Goal: Information Seeking & Learning: Learn about a topic

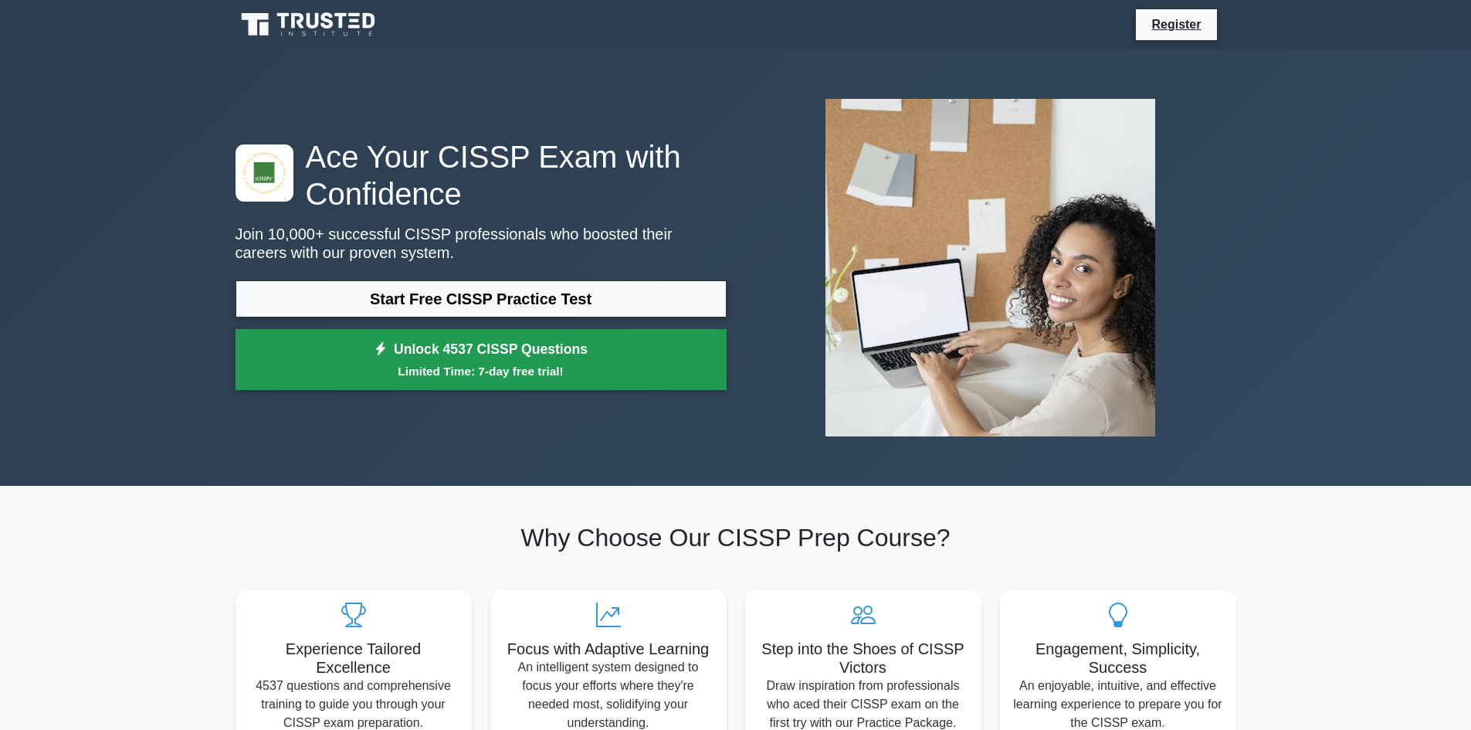
click at [513, 375] on small "Limited Time: 7-day free trial!" at bounding box center [481, 371] width 453 height 18
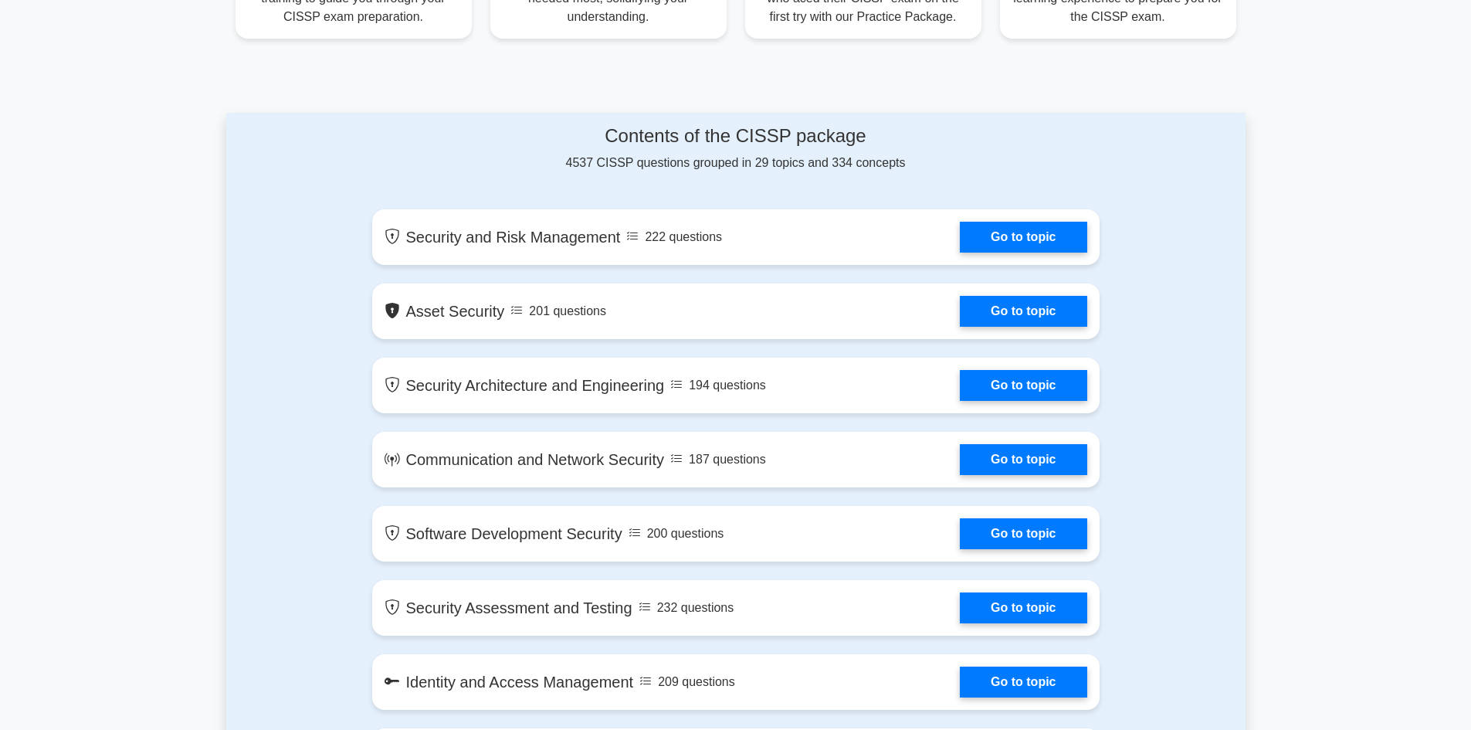
scroll to position [772, 0]
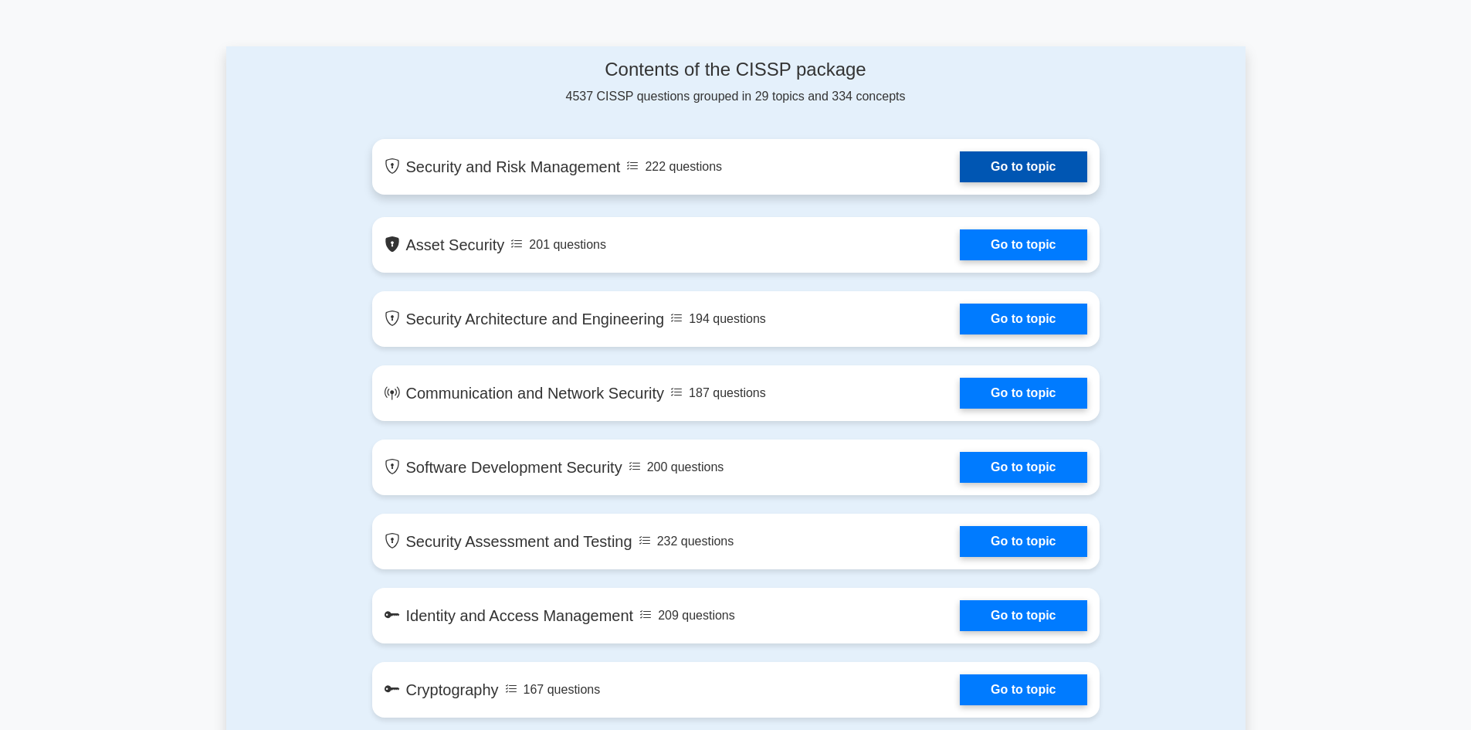
click at [969, 173] on link "Go to topic" at bounding box center [1023, 166] width 127 height 31
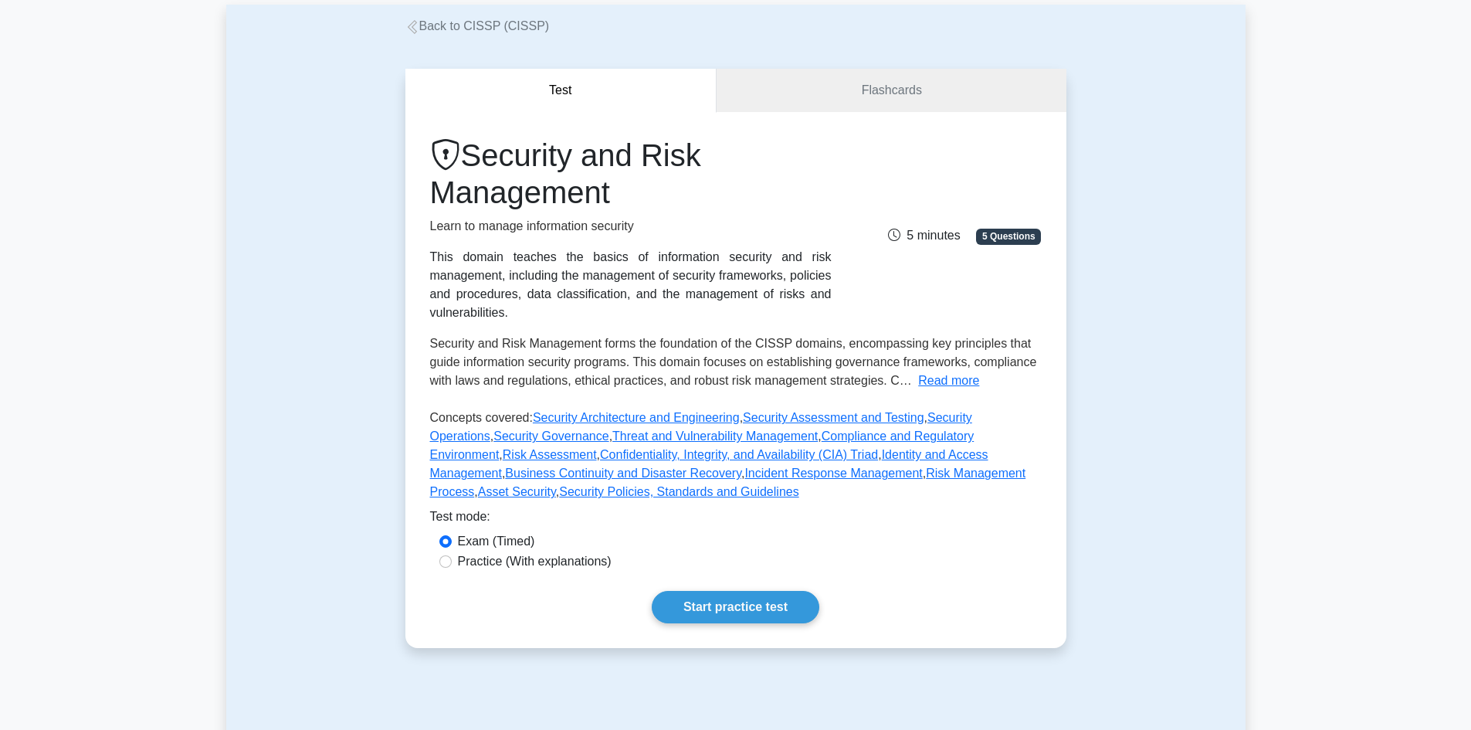
scroll to position [154, 0]
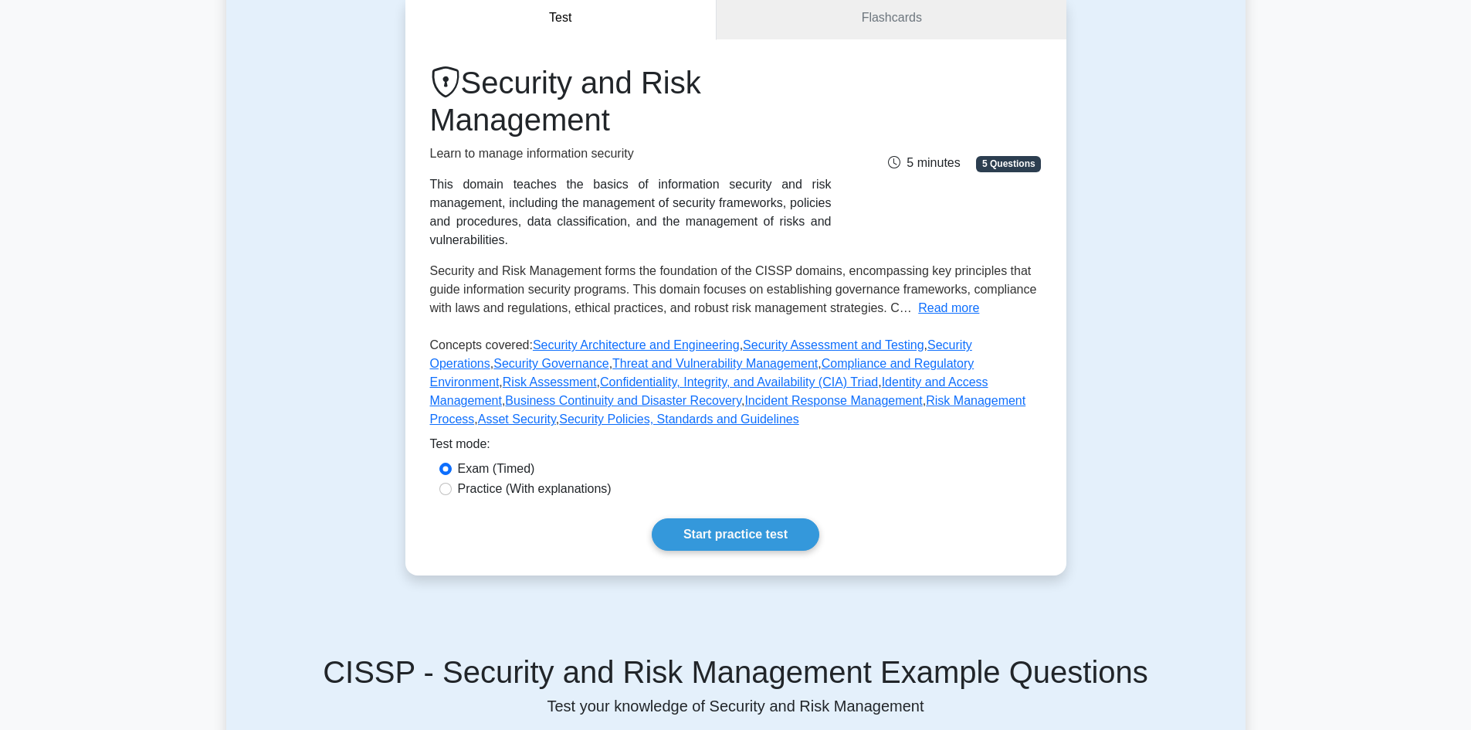
click at [564, 480] on label "Practice (With explanations)" at bounding box center [535, 489] width 154 height 19
click at [452, 483] on input "Practice (With explanations)" at bounding box center [445, 489] width 12 height 12
radio input "true"
click at [731, 520] on link "Start practice test" at bounding box center [736, 534] width 168 height 32
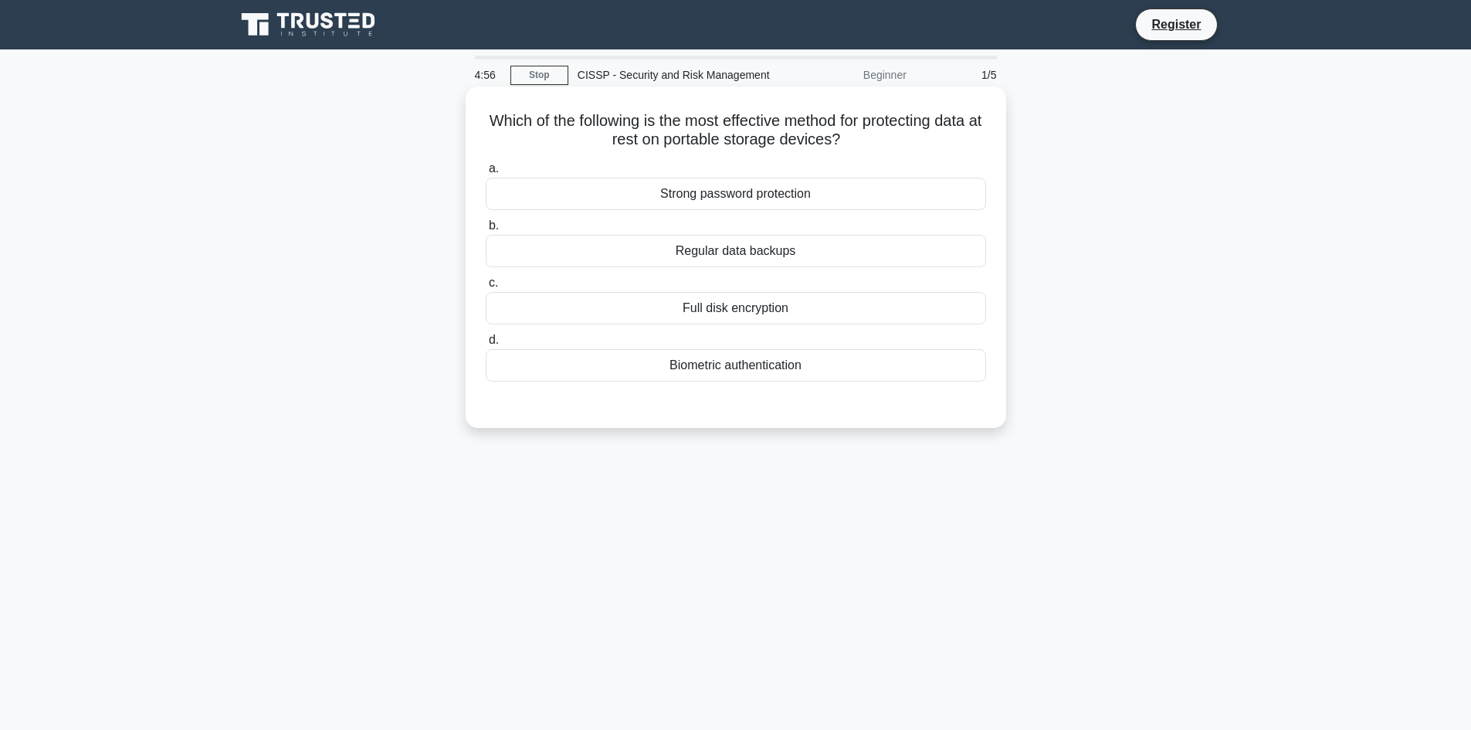
click at [802, 257] on div "Regular data backups" at bounding box center [736, 251] width 500 height 32
click at [486, 231] on input "b. Regular data backups" at bounding box center [486, 226] width 0 height 10
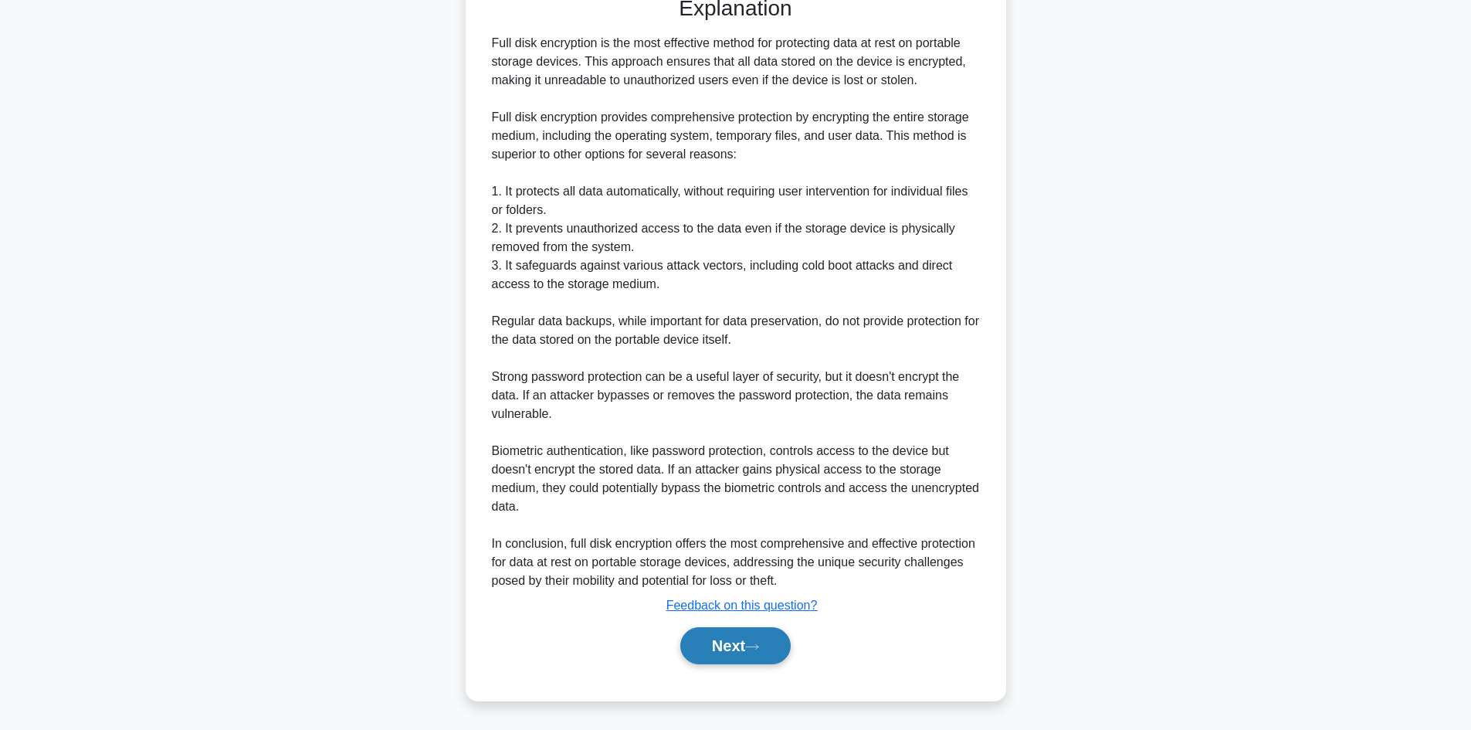
click at [757, 628] on button "Next" at bounding box center [735, 645] width 110 height 37
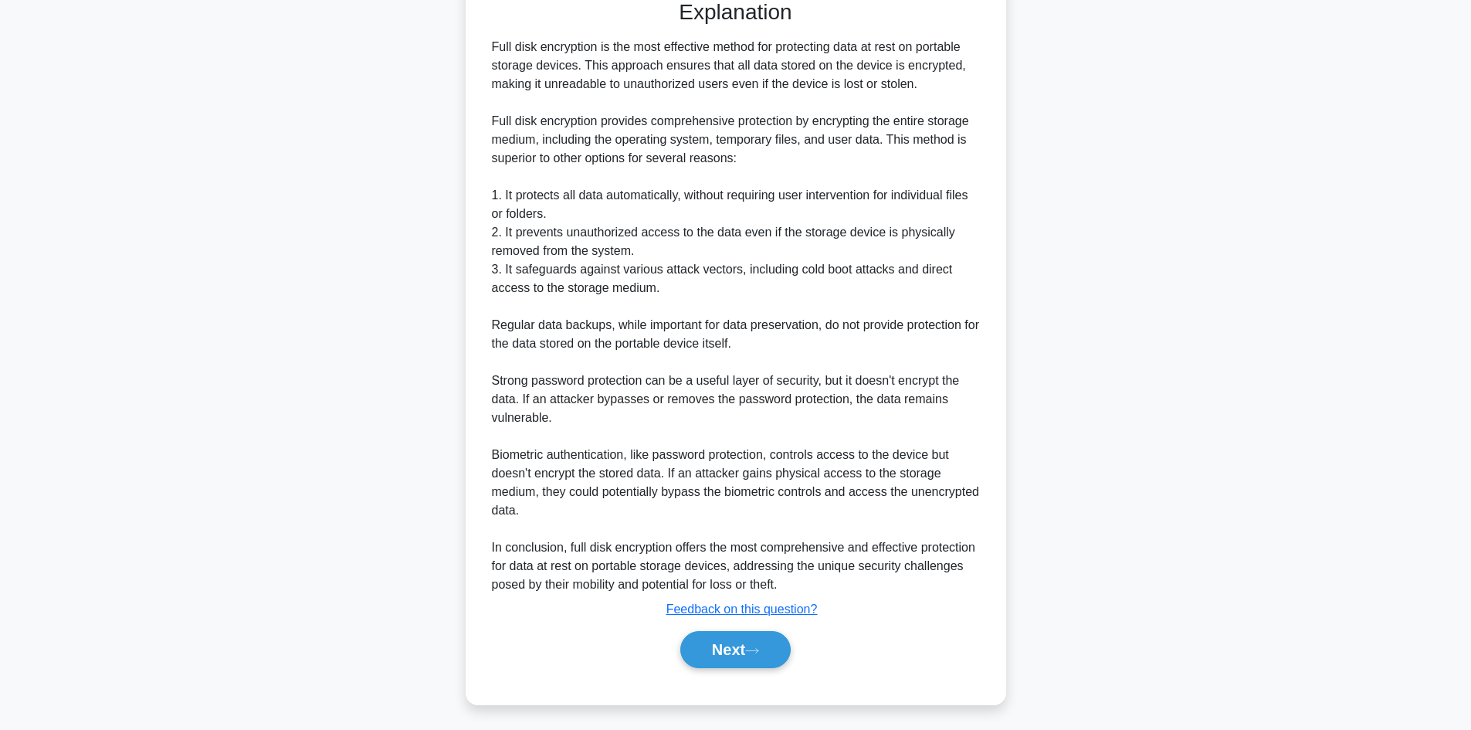
scroll to position [104, 0]
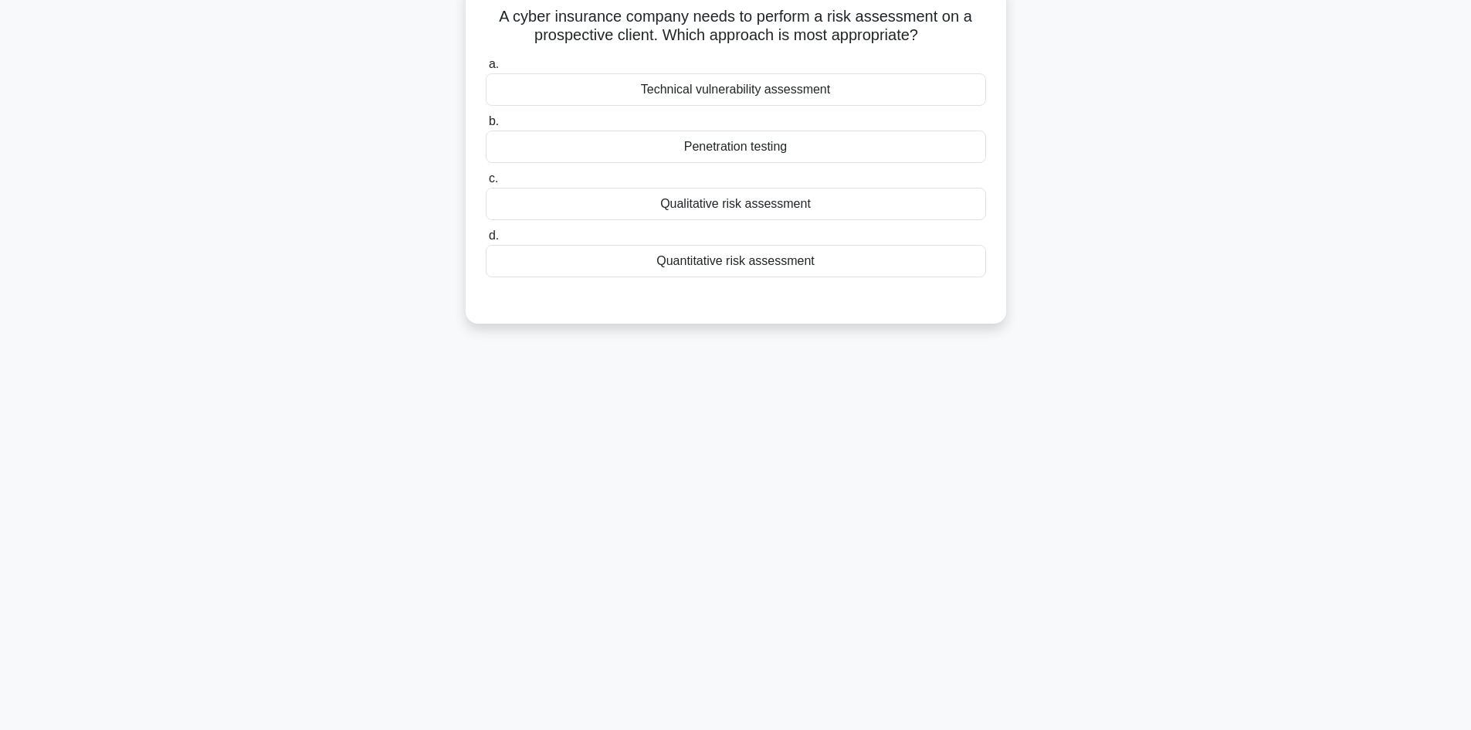
click at [765, 277] on div "Quantitative risk assessment" at bounding box center [736, 261] width 500 height 32
click at [486, 241] on input "d. Quantitative risk assessment" at bounding box center [486, 236] width 0 height 10
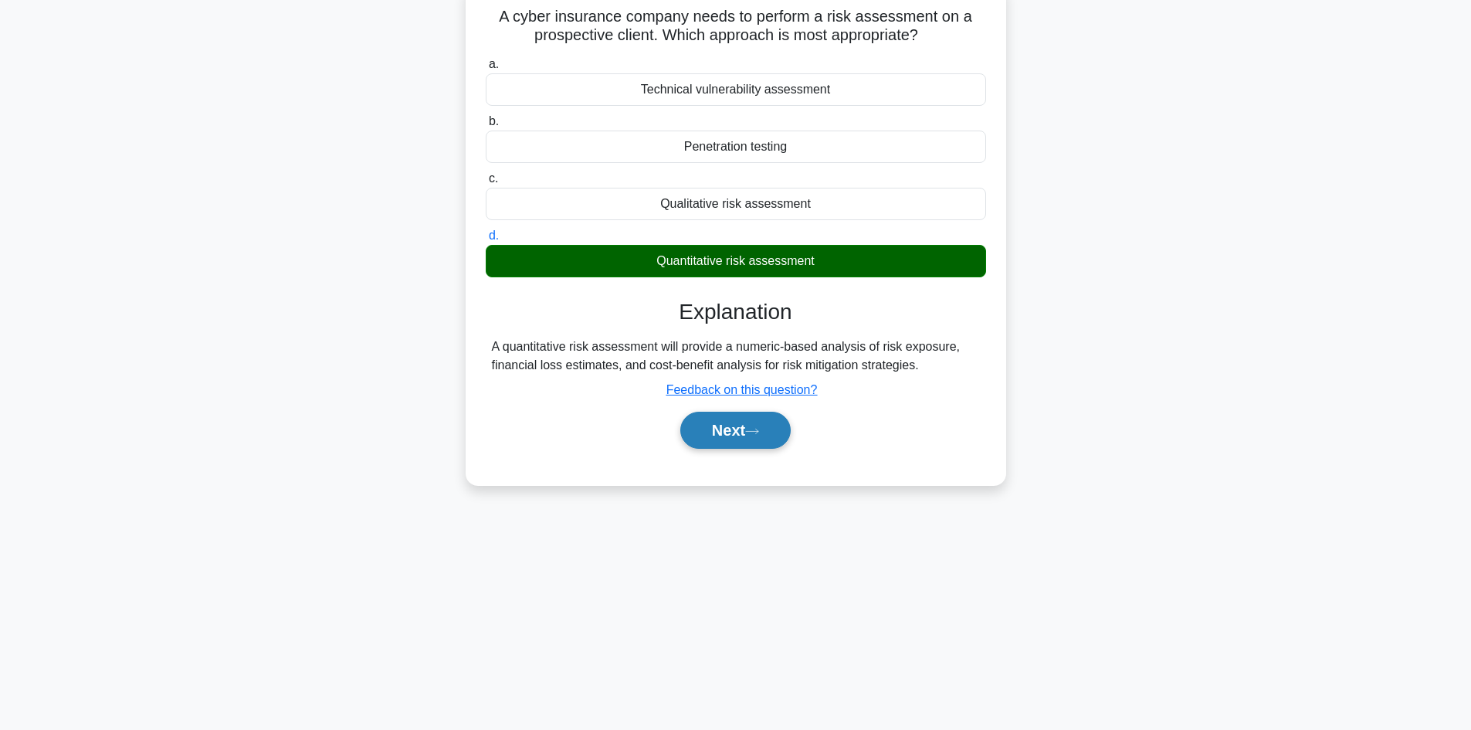
click at [743, 429] on button "Next" at bounding box center [735, 430] width 110 height 37
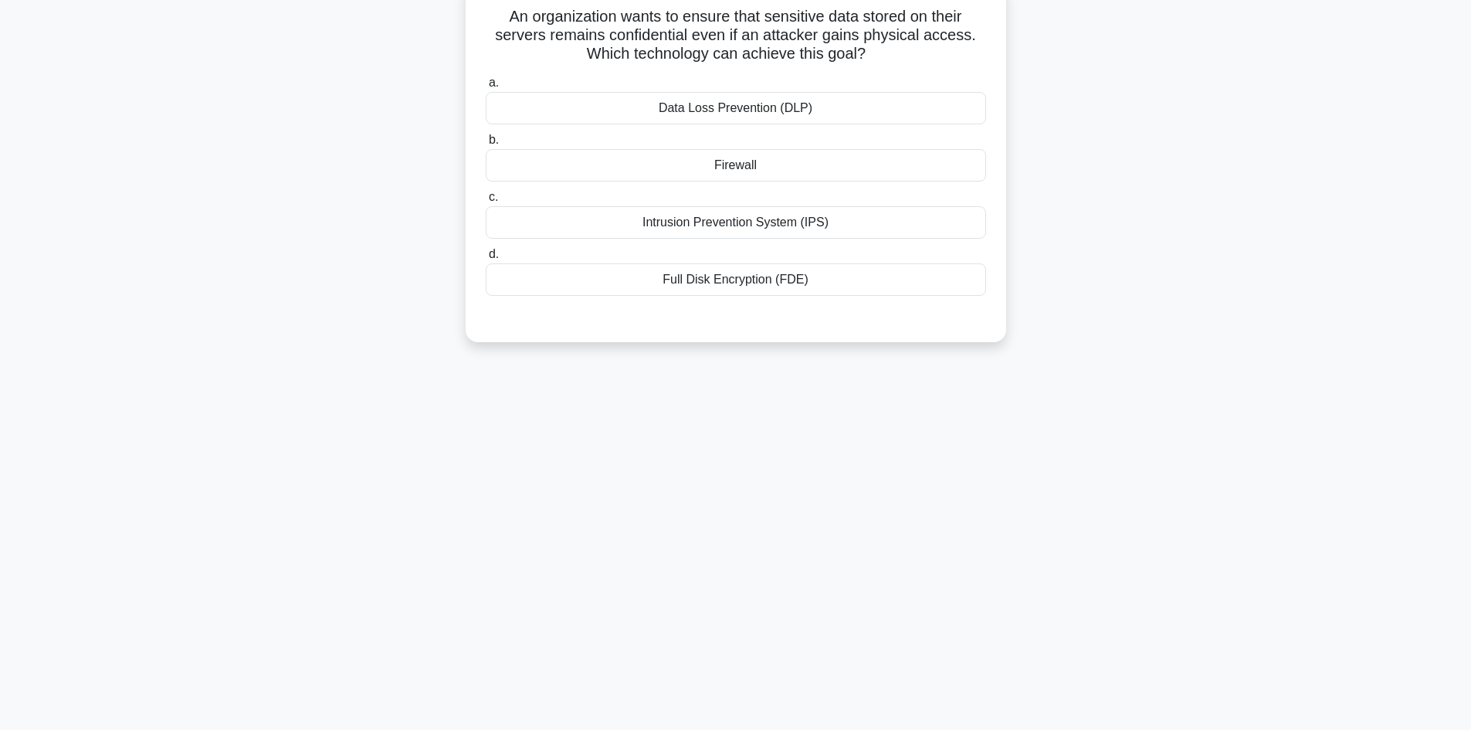
click at [753, 225] on div "Intrusion Prevention System (IPS)" at bounding box center [736, 222] width 500 height 32
click at [486, 202] on input "c. Intrusion Prevention System (IPS)" at bounding box center [486, 197] width 0 height 10
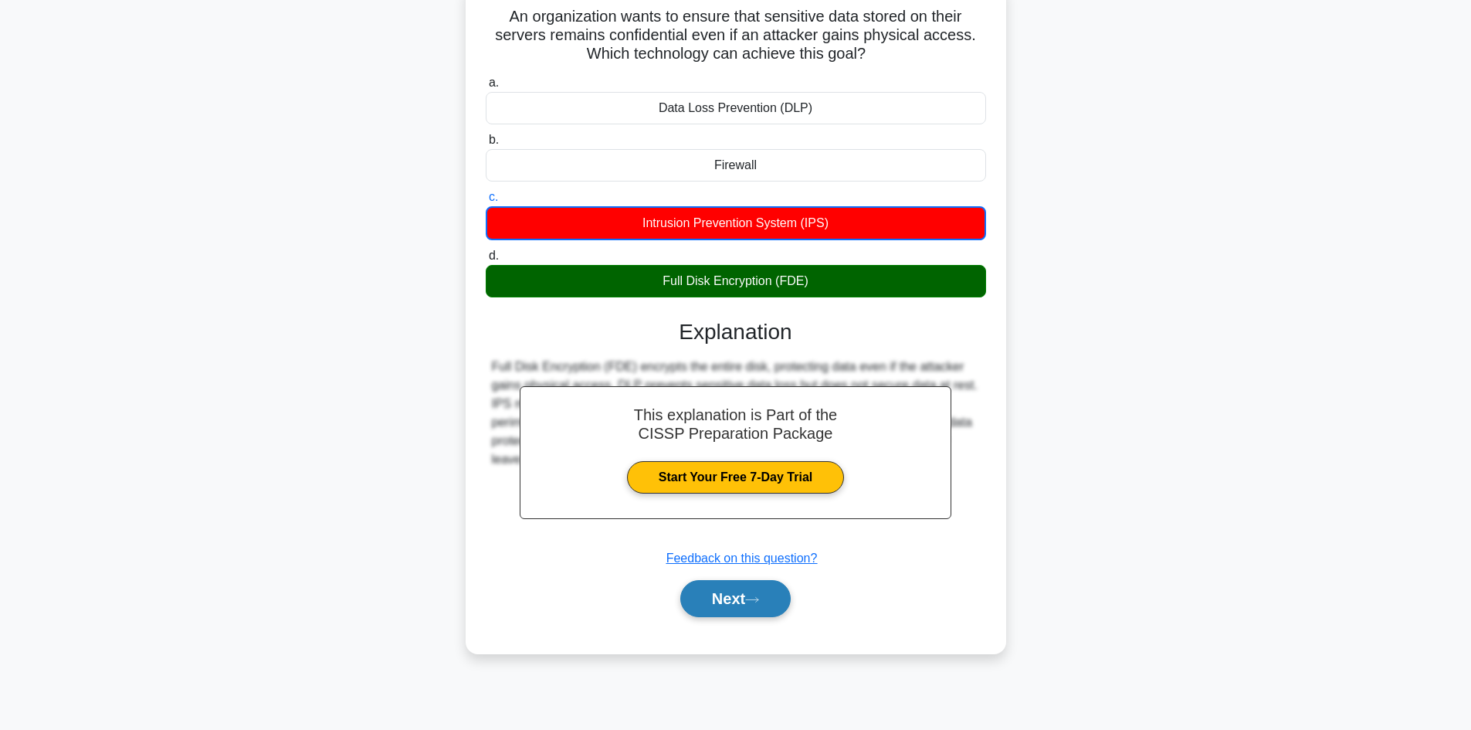
click at [733, 605] on button "Next" at bounding box center [735, 598] width 110 height 37
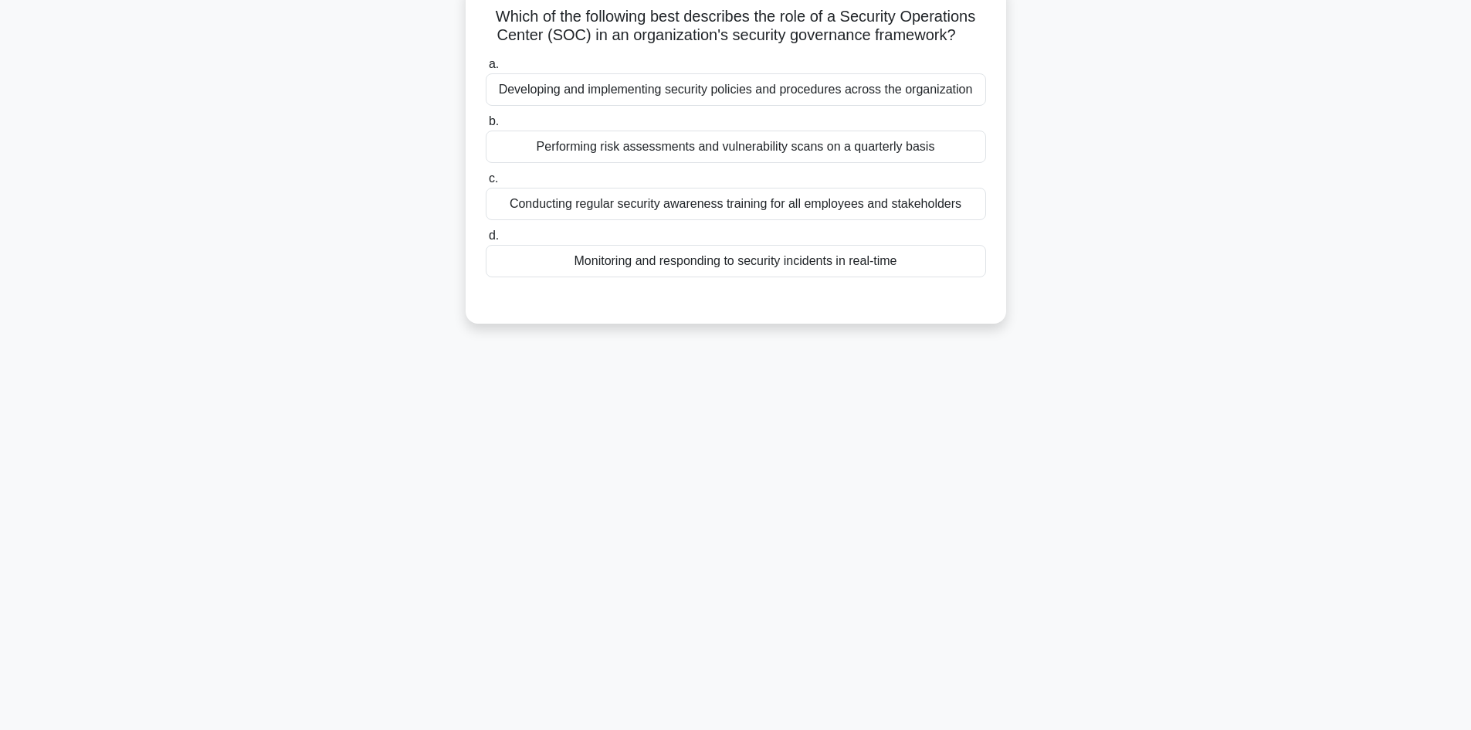
click at [742, 127] on label "b. Performing risk assessments and vulnerability scans on a quarterly basis" at bounding box center [736, 137] width 500 height 51
click at [486, 127] on input "b. Performing risk assessments and vulnerability scans on a quarterly basis" at bounding box center [486, 122] width 0 height 10
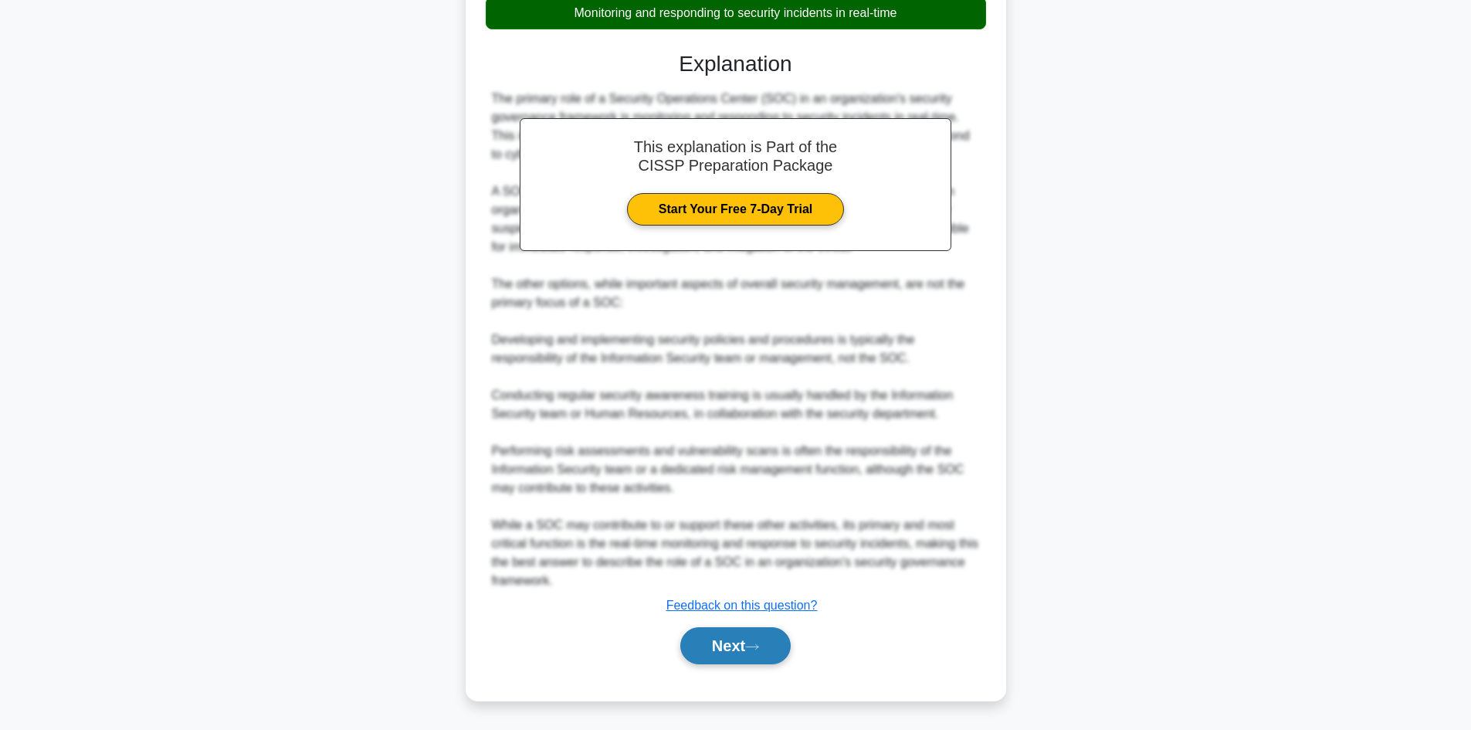
click at [741, 639] on button "Next" at bounding box center [735, 645] width 110 height 37
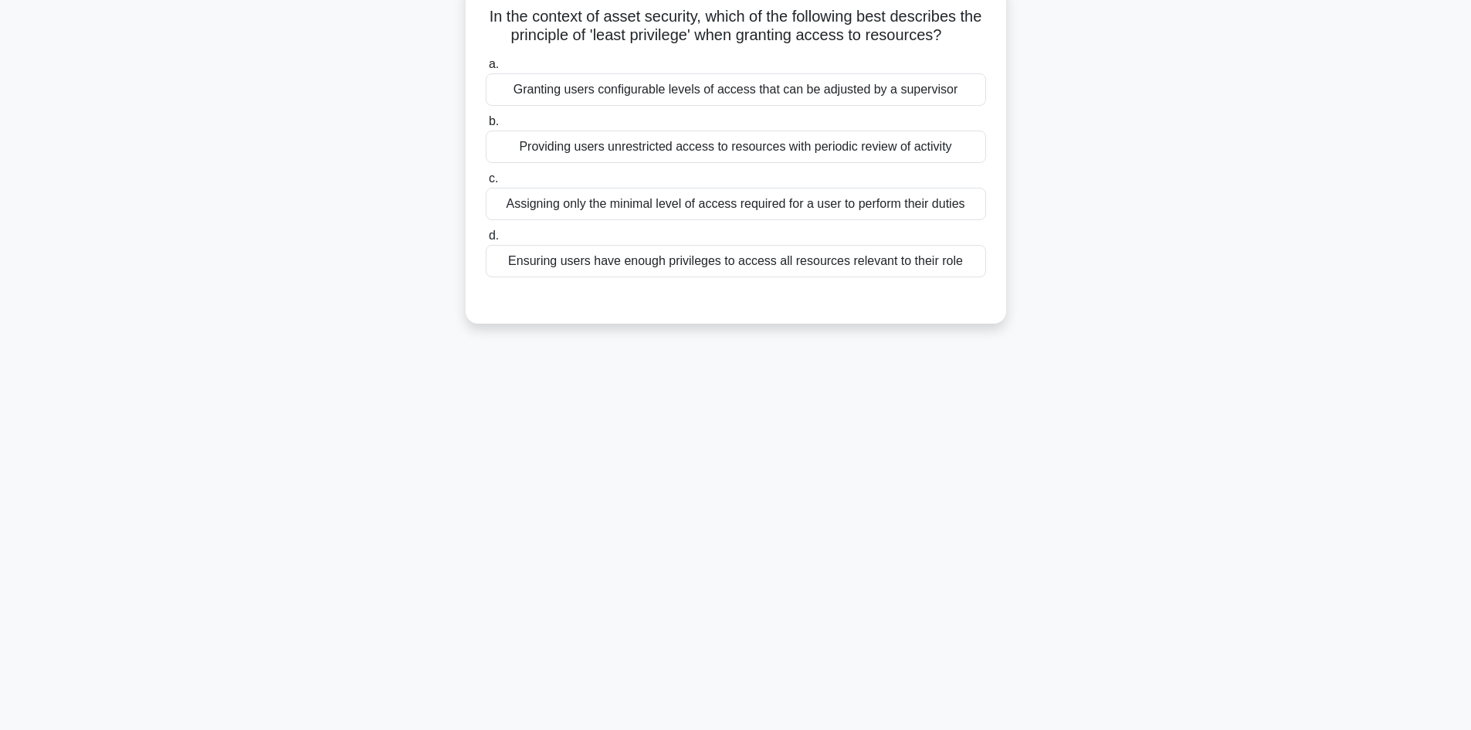
click at [768, 98] on div "Granting users configurable levels of access that can be adjusted by a supervis…" at bounding box center [736, 89] width 500 height 32
click at [486, 70] on input "a. Granting users configurable levels of access that can be adjusted by a super…" at bounding box center [486, 64] width 0 height 10
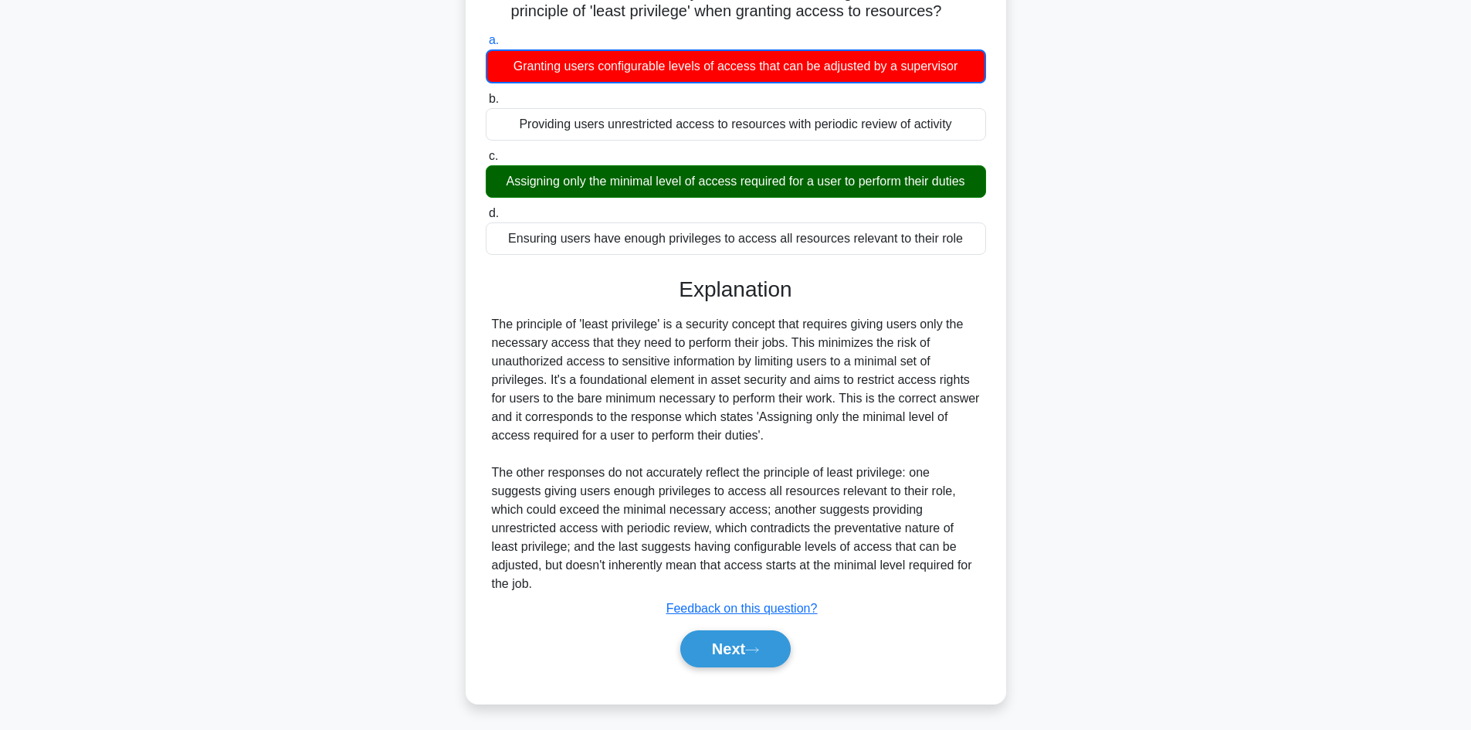
scroll to position [132, 0]
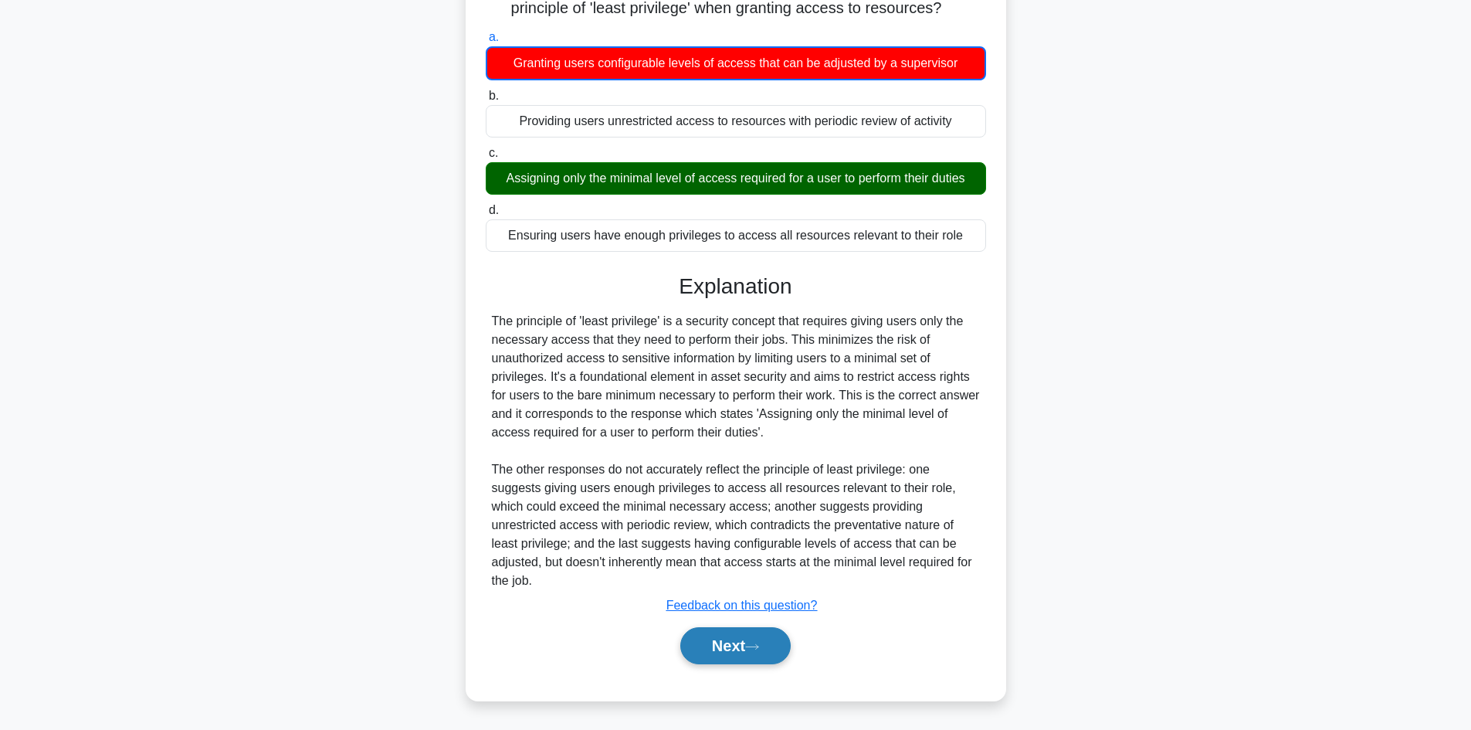
click at [744, 650] on button "Next" at bounding box center [735, 645] width 110 height 37
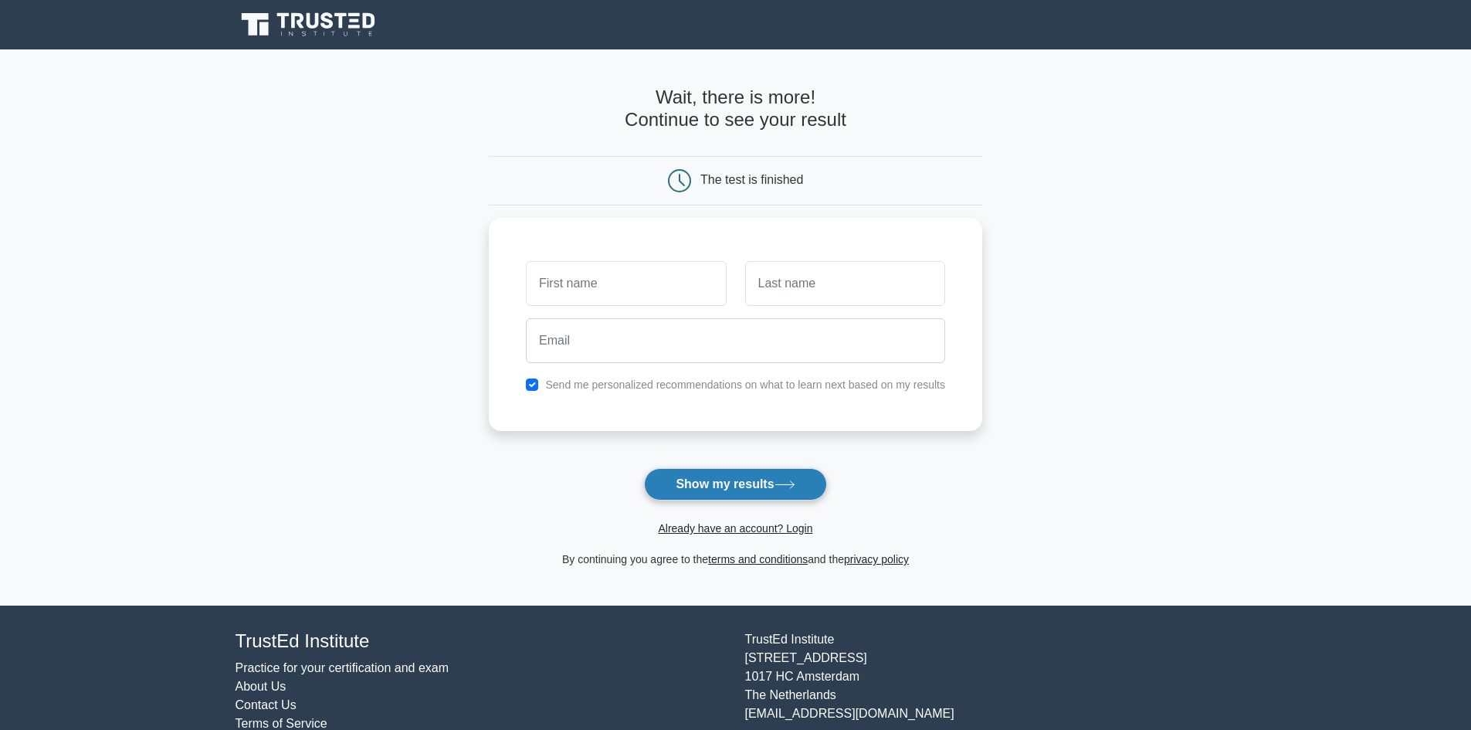
click at [768, 481] on button "Show my results" at bounding box center [735, 484] width 182 height 32
drag, startPoint x: 785, startPoint y: 266, endPoint x: 752, endPoint y: 275, distance: 33.7
